Goal: Go to known website: Access a specific website the user already knows

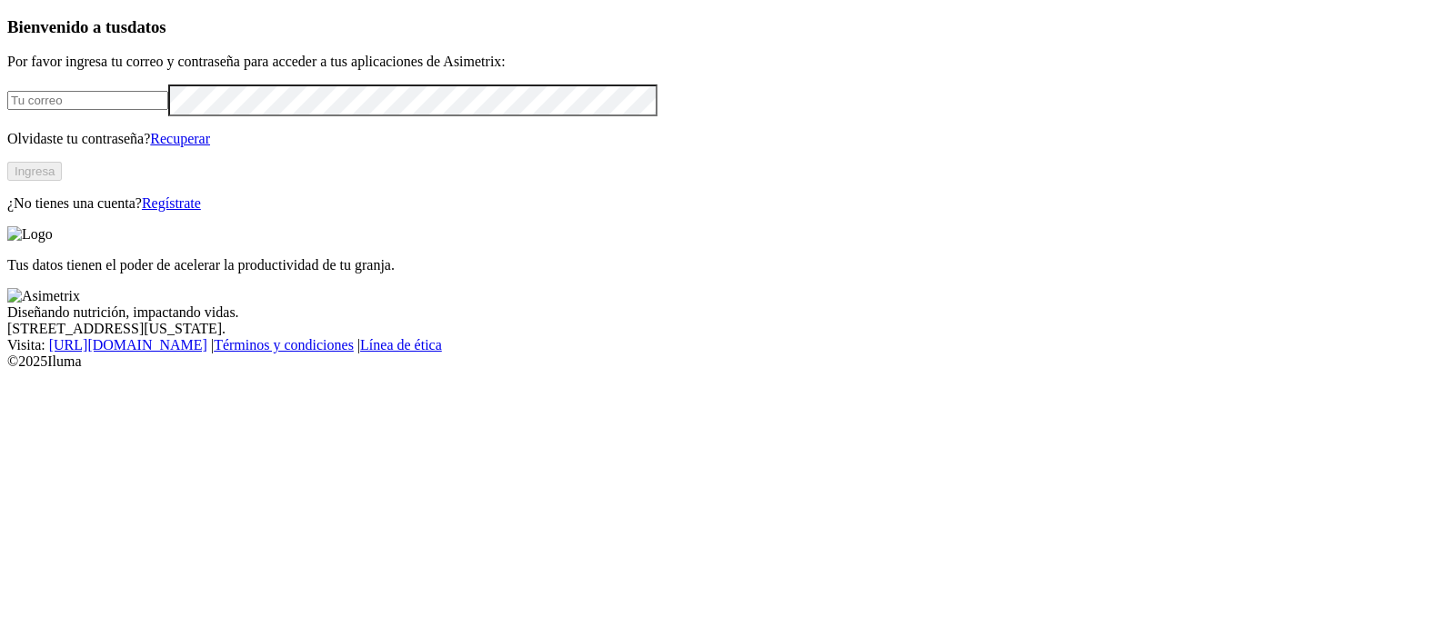
type input "[PERSON_NAME][EMAIL_ADDRESS][PERSON_NAME][DOMAIN_NAME]"
click at [62, 181] on button "Ingresa" at bounding box center [34, 171] width 55 height 19
